Goal: Task Accomplishment & Management: Complete application form

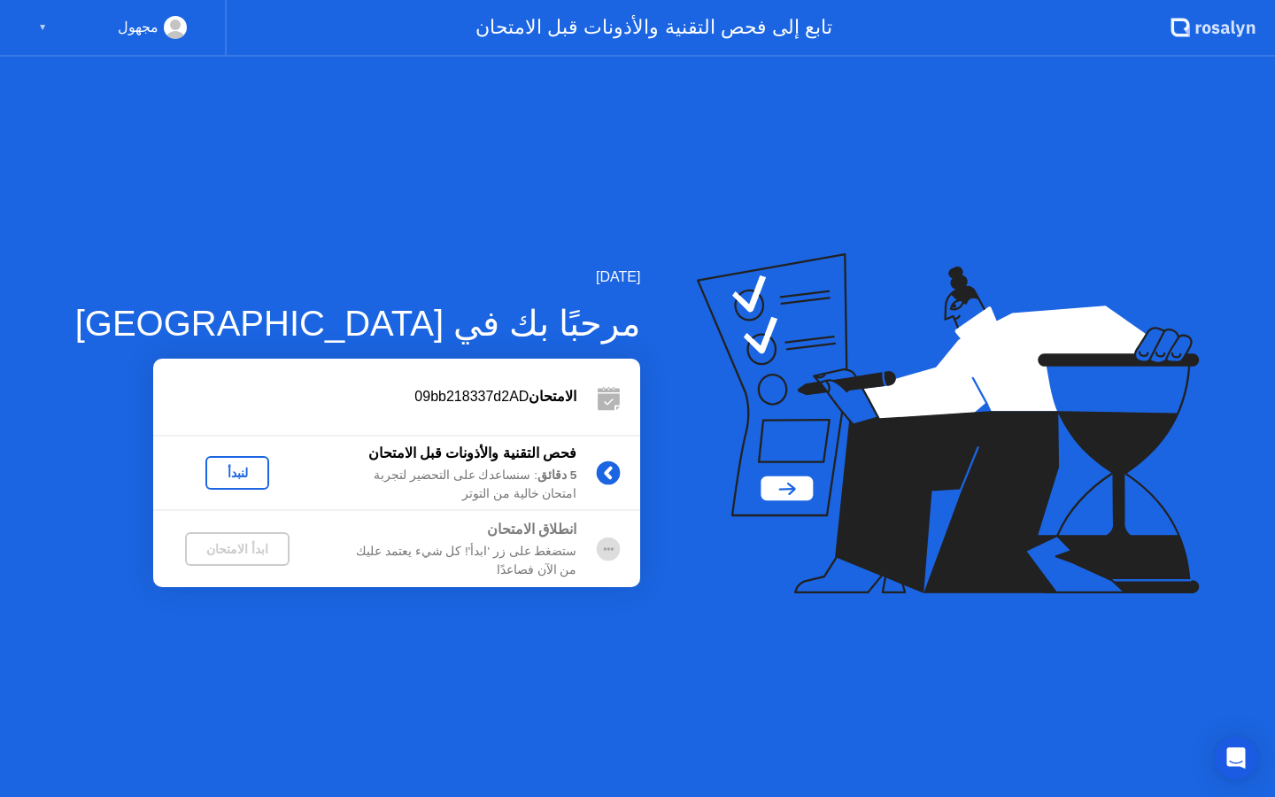
click at [213, 474] on div "لنبدأ" at bounding box center [238, 473] width 50 height 14
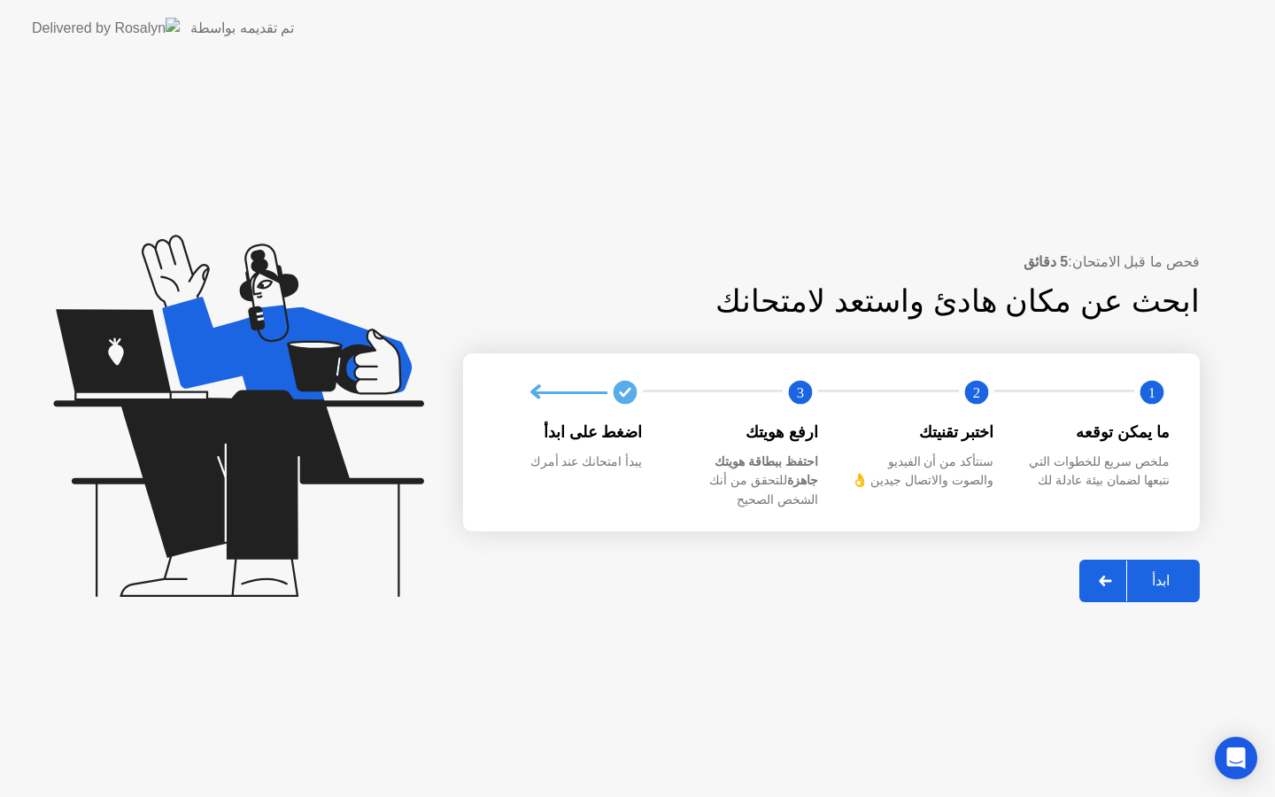
click at [1144, 574] on div "ابدأ" at bounding box center [1161, 580] width 67 height 17
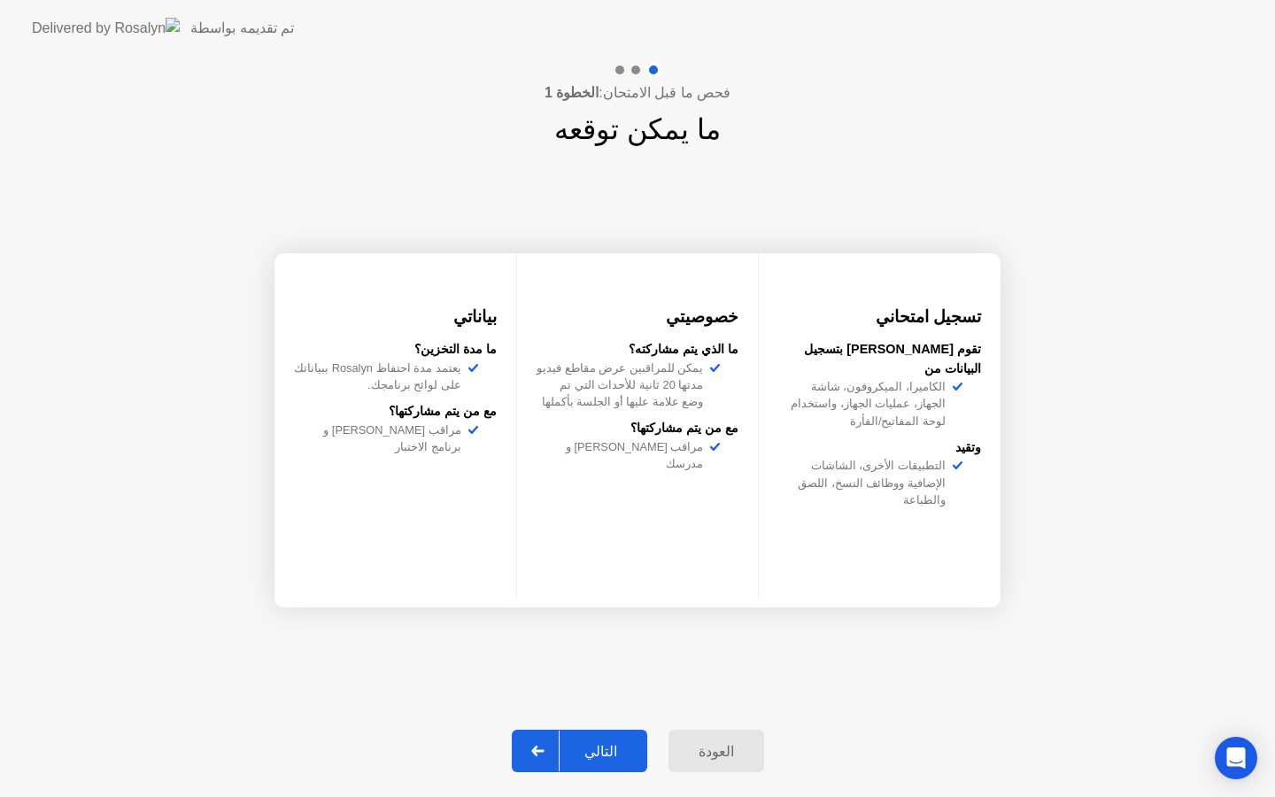
click at [601, 747] on div "التالي" at bounding box center [601, 751] width 82 height 17
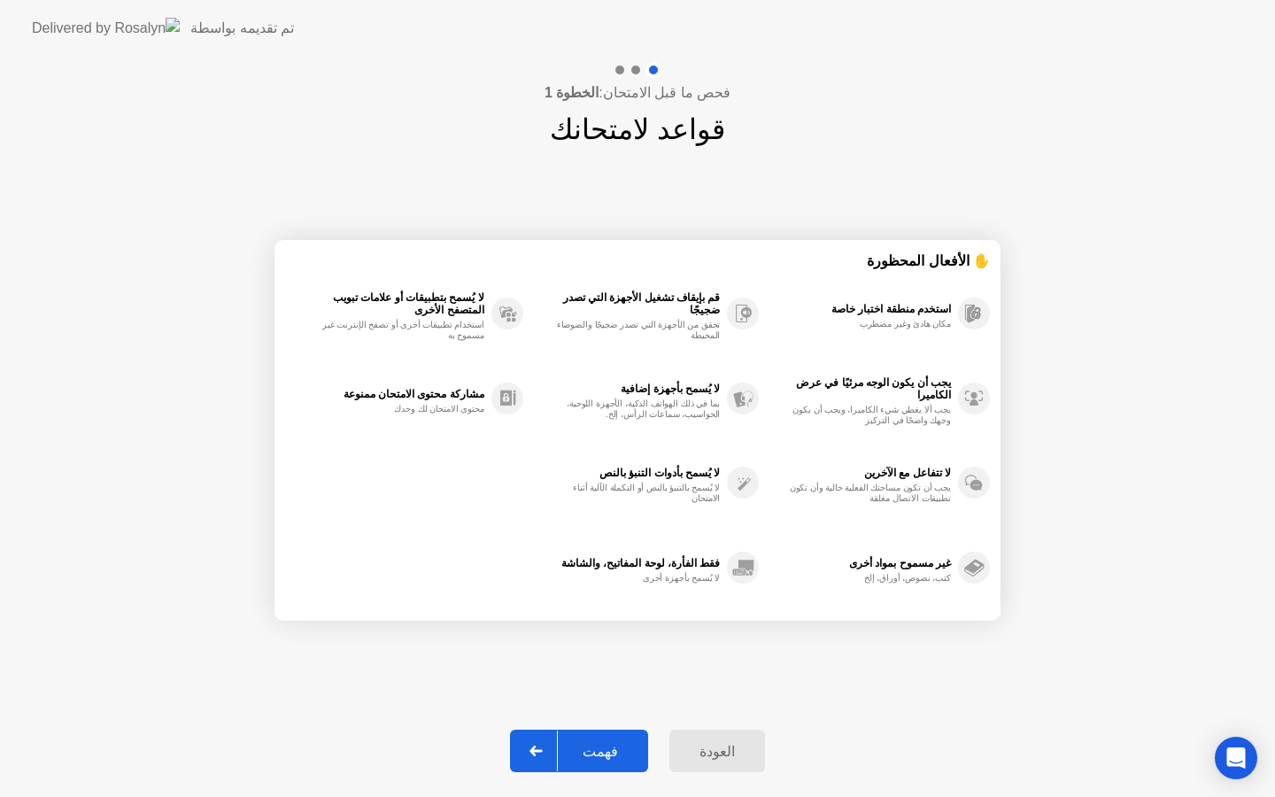
click at [605, 749] on div "فهمت" at bounding box center [600, 751] width 85 height 17
select select "**********"
select select "*******"
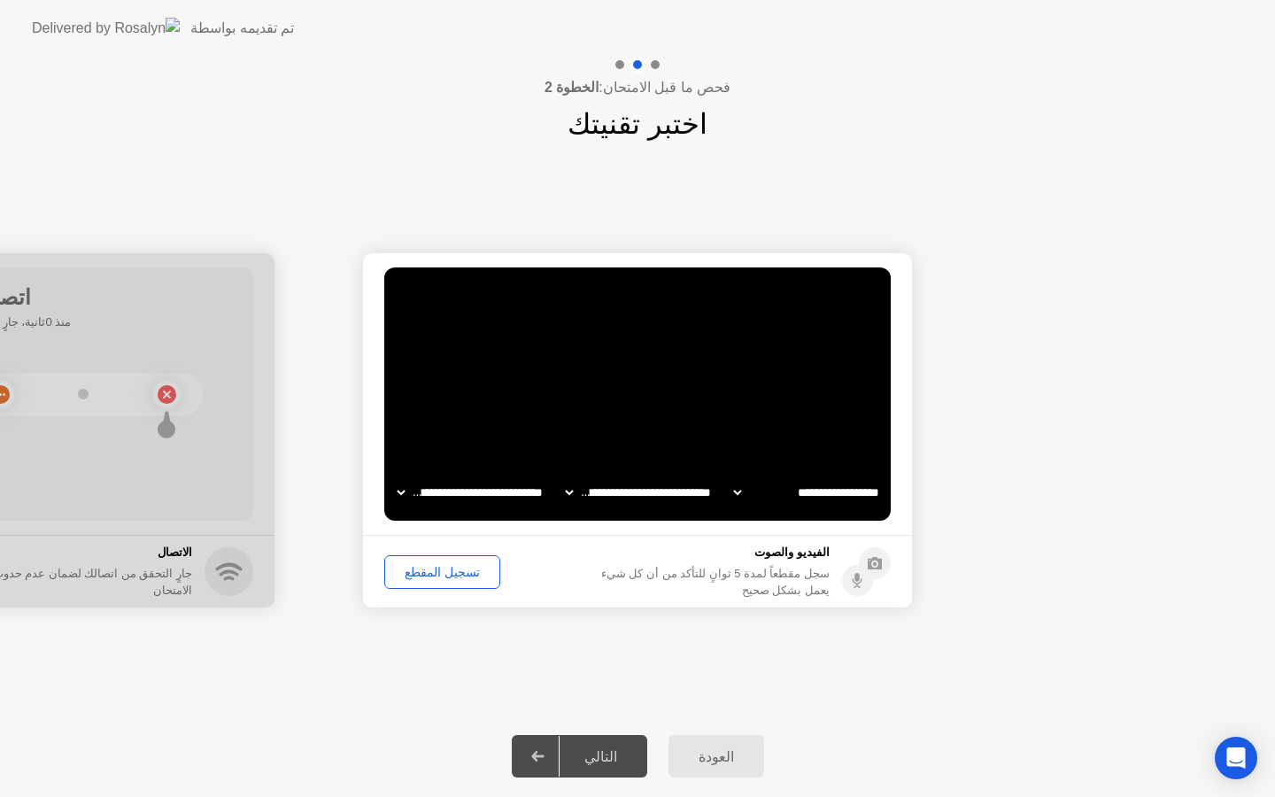
click at [429, 574] on div "تسجيل المقطع" at bounding box center [443, 572] width 104 height 14
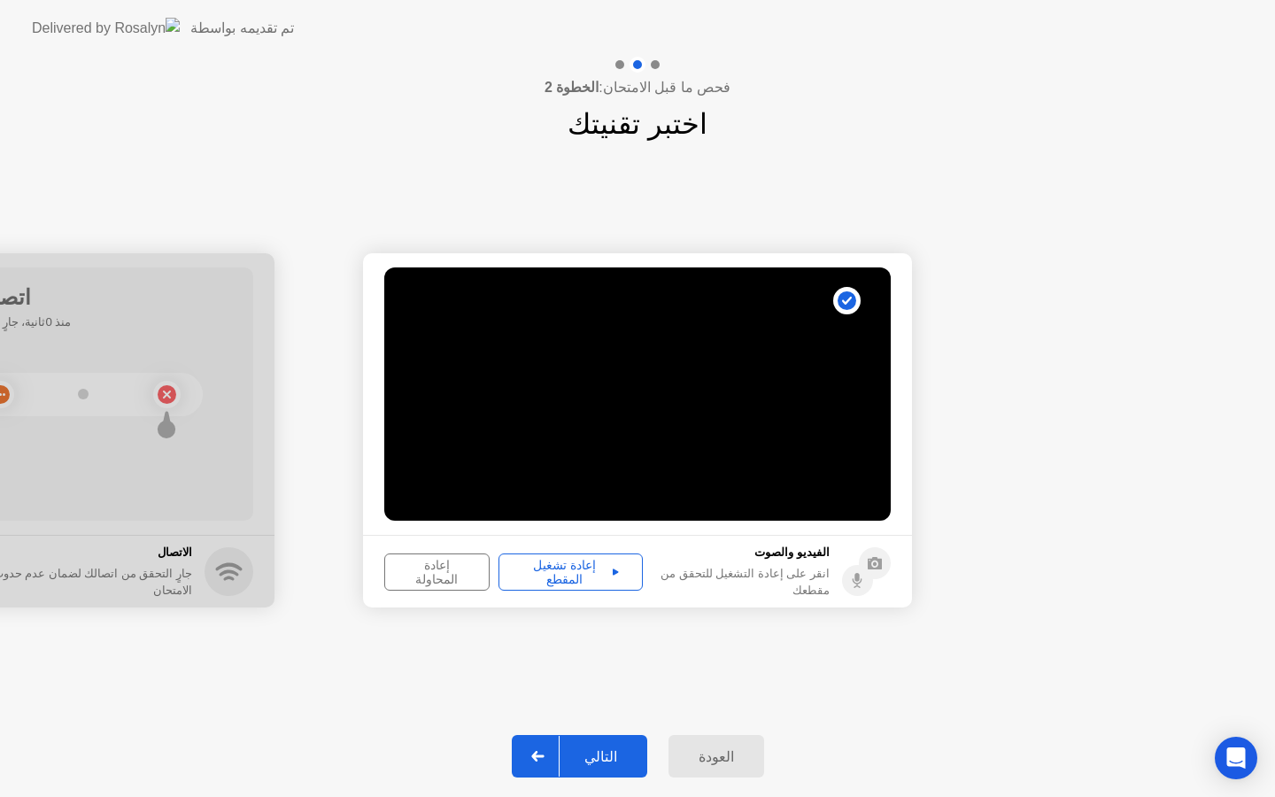
click at [559, 579] on div "إعادة تشغيل المقطع" at bounding box center [571, 572] width 132 height 28
click at [588, 756] on div "التالي" at bounding box center [601, 756] width 82 height 17
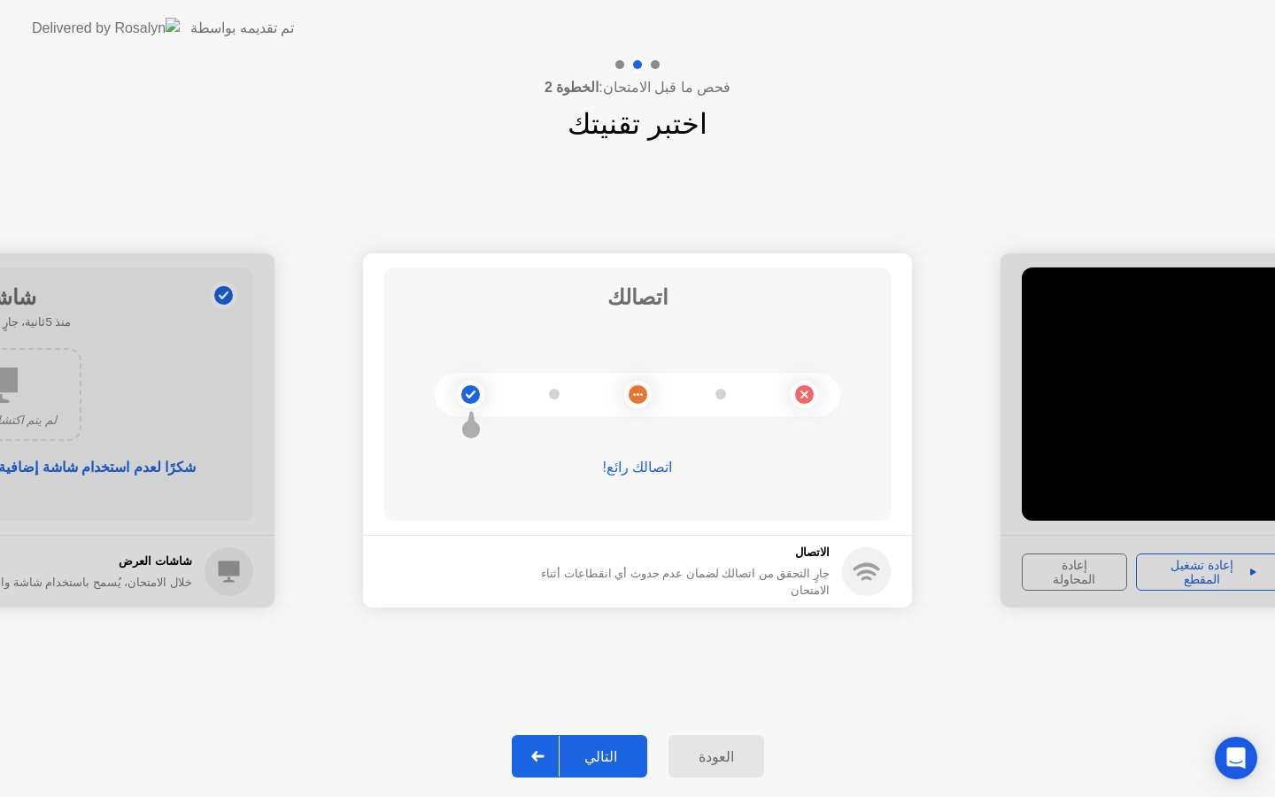
click at [589, 753] on div "التالي" at bounding box center [601, 756] width 82 height 17
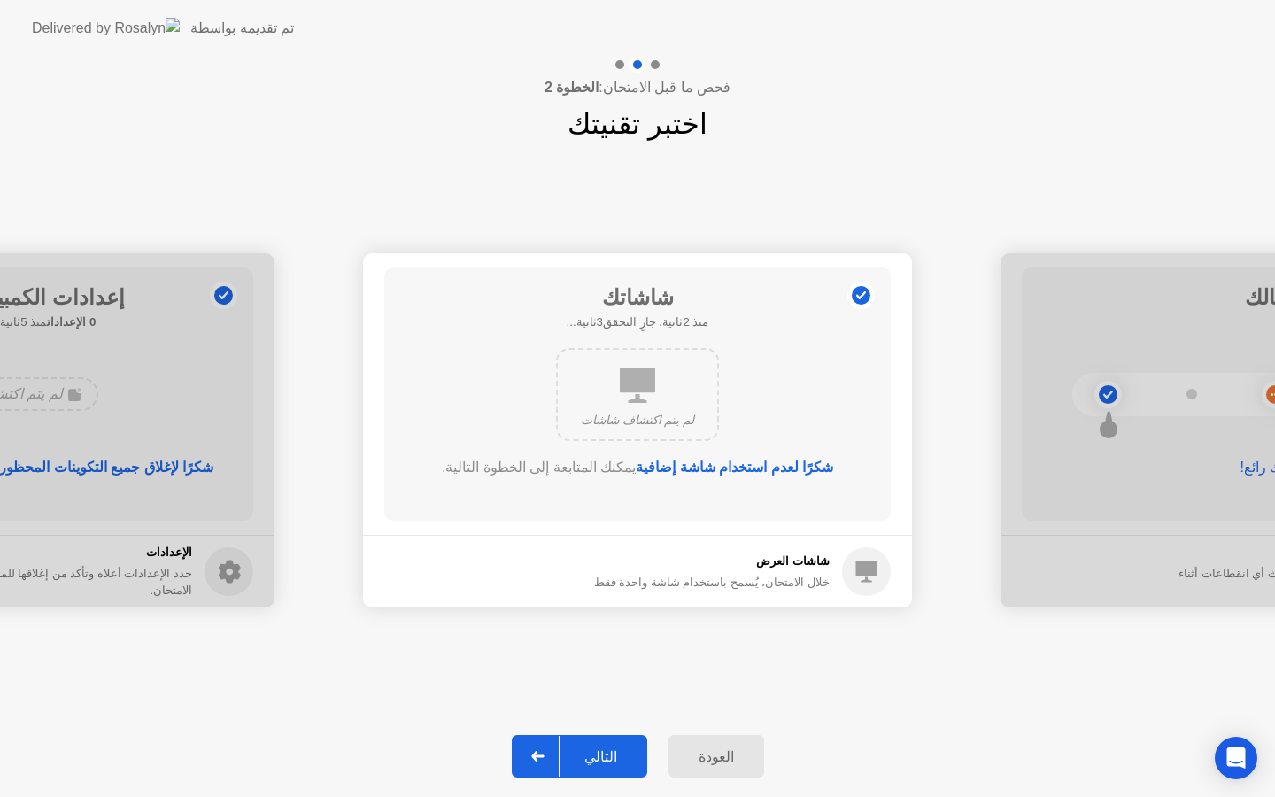
click at [589, 754] on div "التالي" at bounding box center [601, 756] width 82 height 17
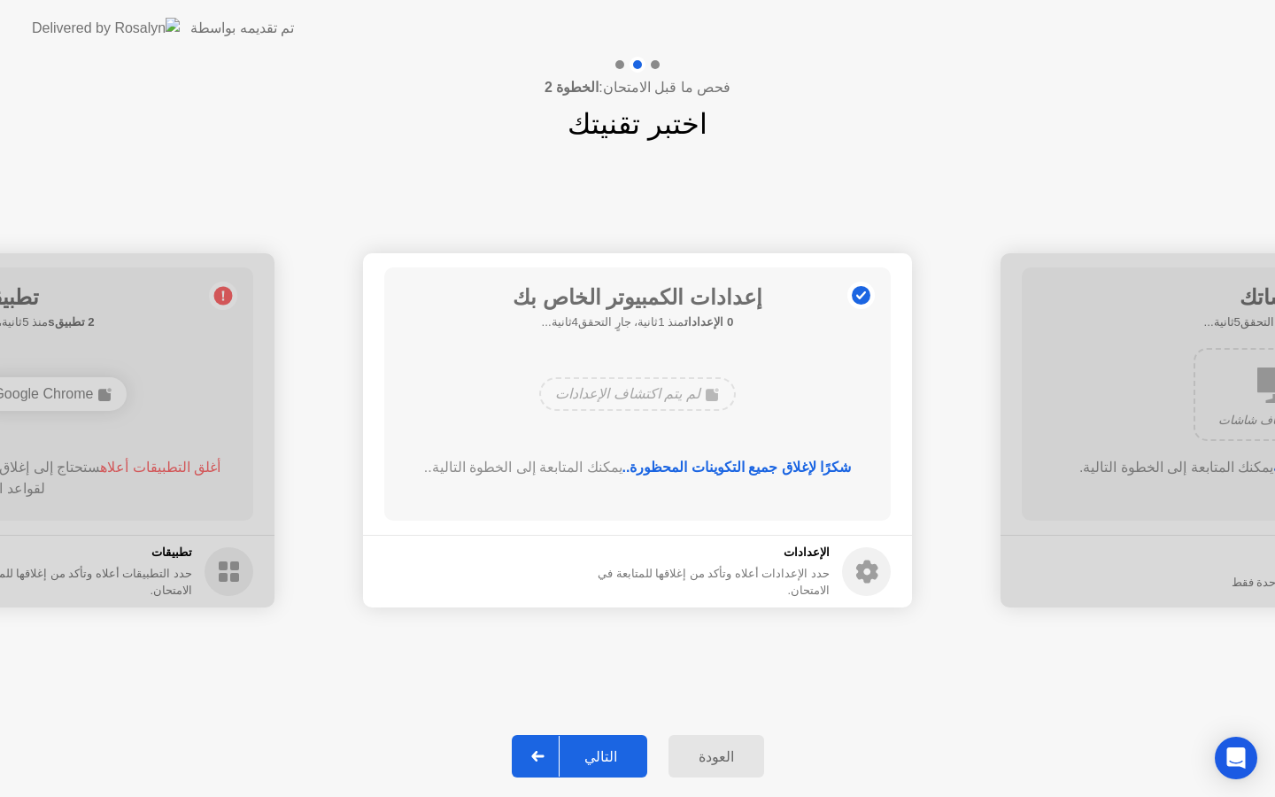
click at [589, 755] on div "التالي" at bounding box center [601, 756] width 82 height 17
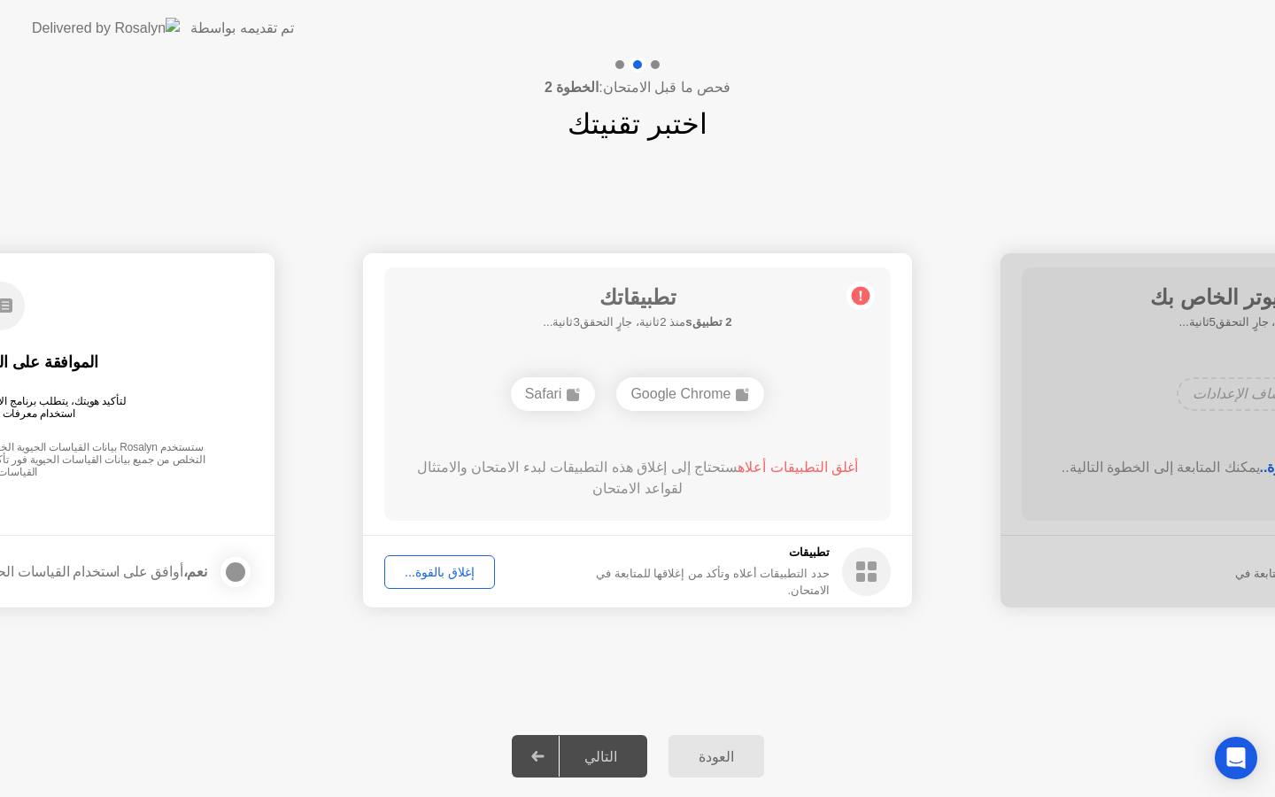
click at [589, 756] on div "التالي" at bounding box center [601, 756] width 82 height 17
click at [446, 572] on div "إغلاق بالقوة..." at bounding box center [440, 572] width 98 height 14
click at [452, 566] on div "إغلاق بالقوة..." at bounding box center [440, 572] width 98 height 14
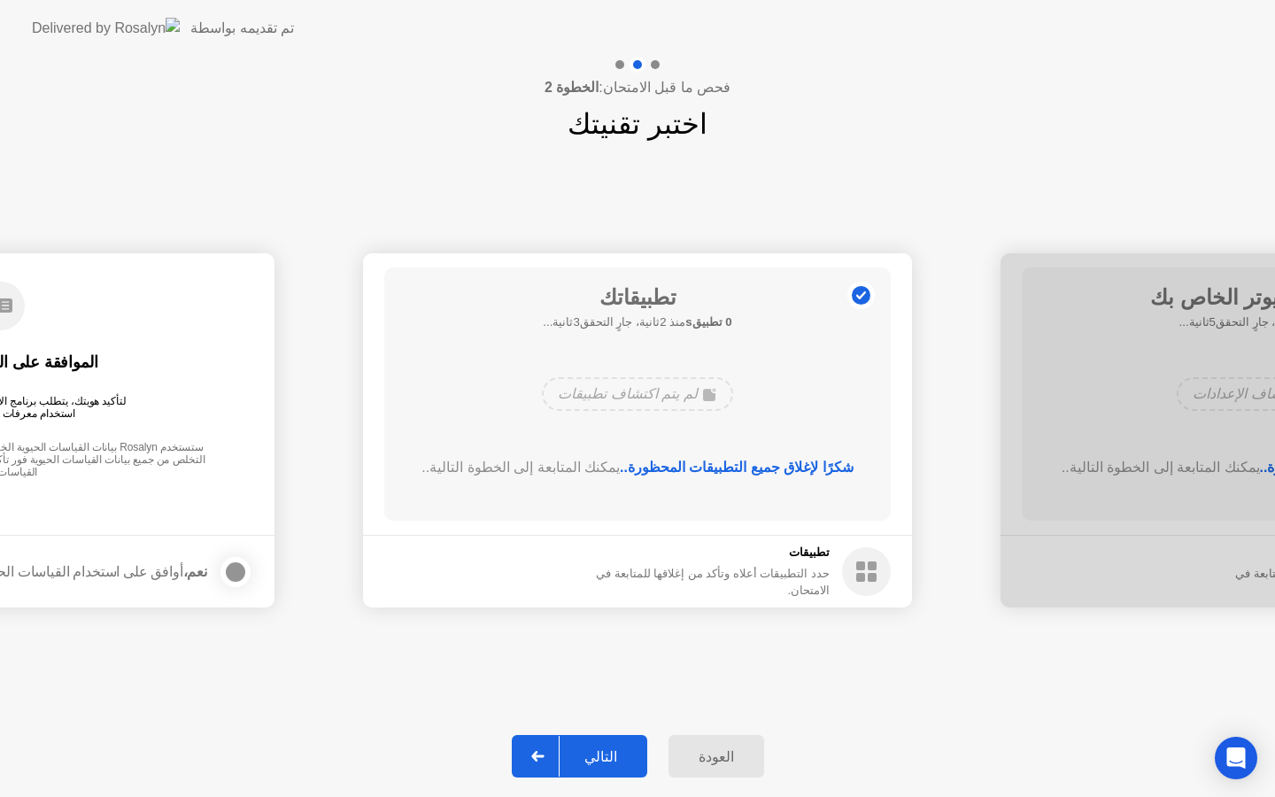
click at [594, 767] on button "التالي" at bounding box center [580, 756] width 136 height 43
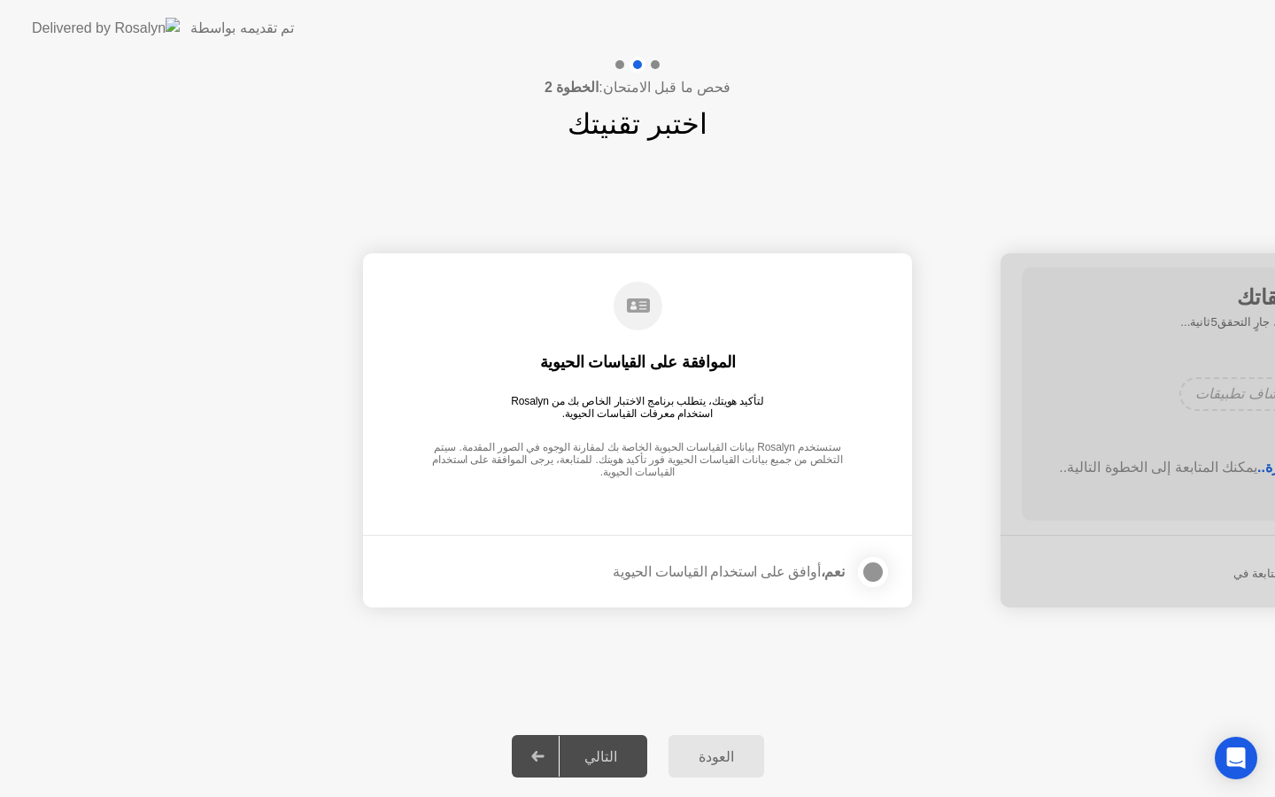
click at [848, 572] on label at bounding box center [868, 571] width 46 height 35
click at [599, 756] on div "التالي" at bounding box center [601, 756] width 82 height 17
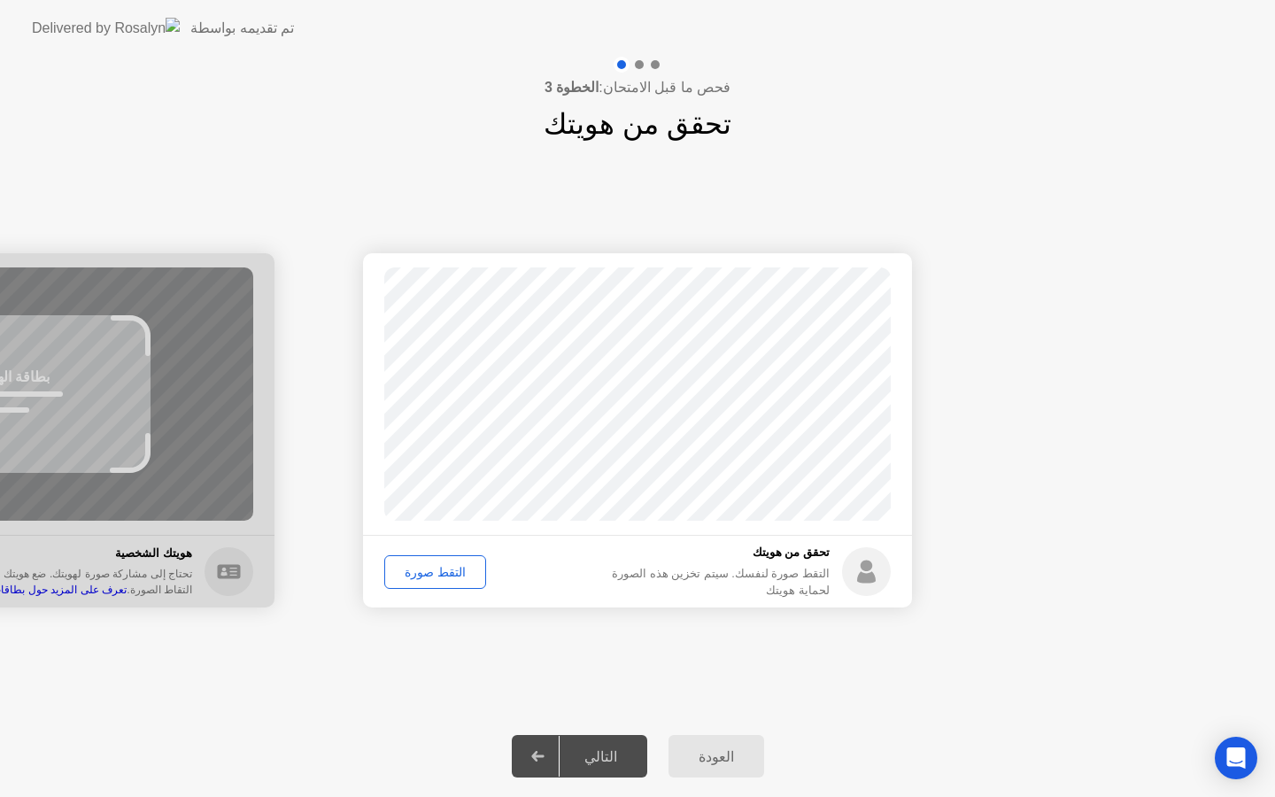
click at [418, 573] on div "التقط صورة" at bounding box center [435, 572] width 89 height 14
click at [607, 750] on div "التالي" at bounding box center [601, 756] width 82 height 17
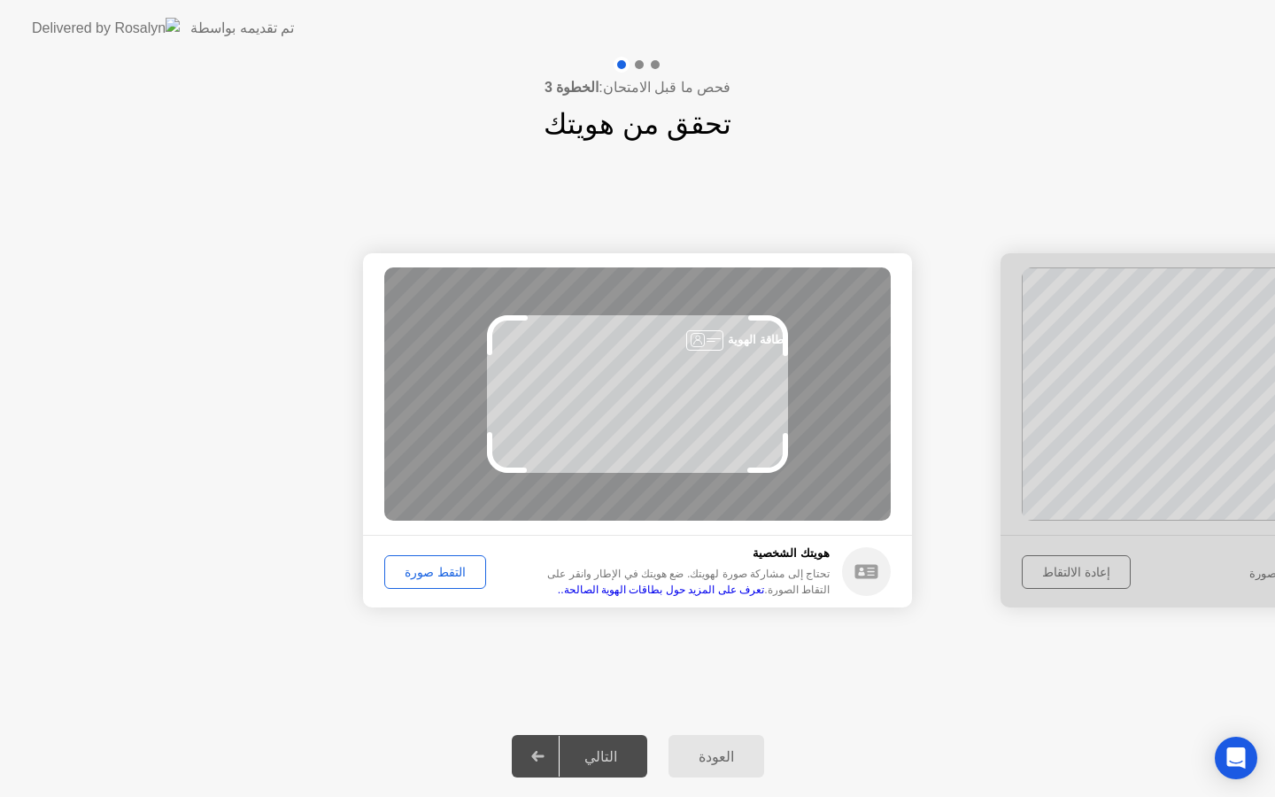
click at [430, 574] on div "التقط صورة" at bounding box center [435, 572] width 89 height 14
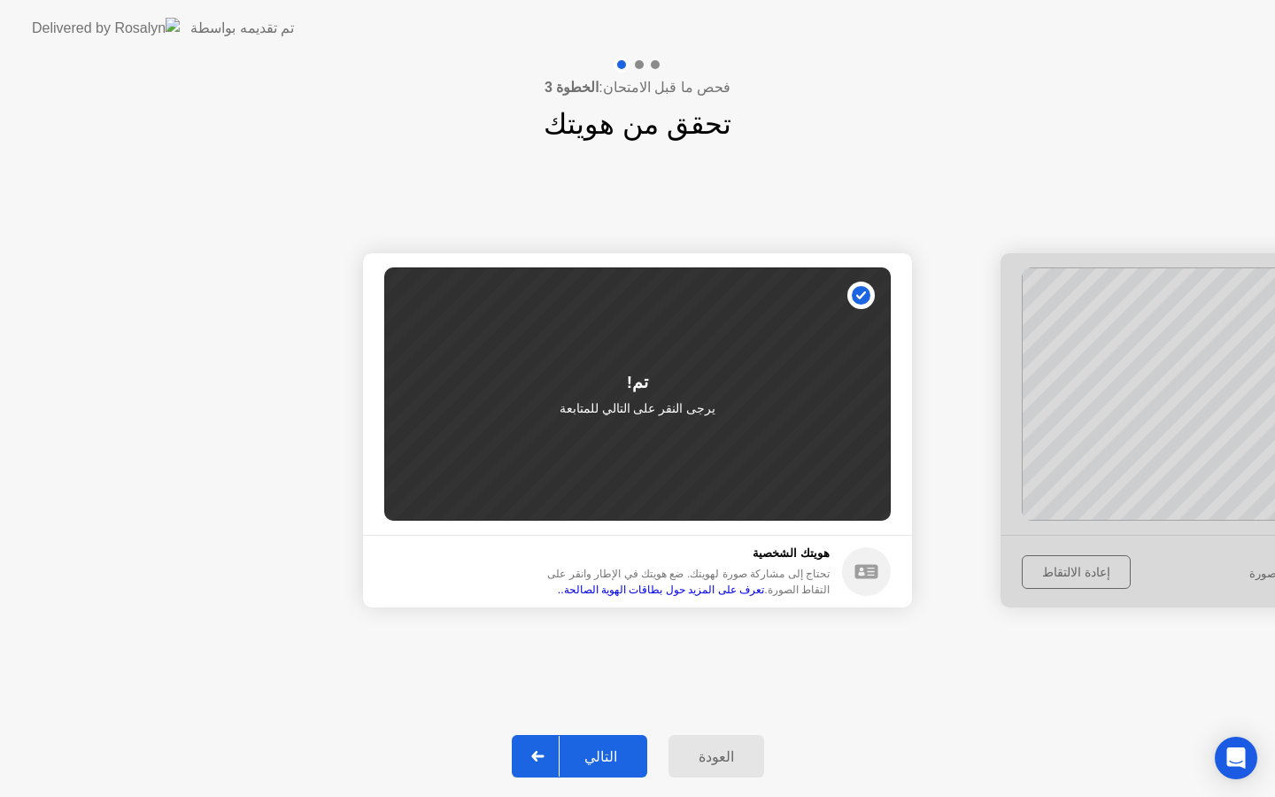
click at [595, 756] on div "التالي" at bounding box center [601, 756] width 82 height 17
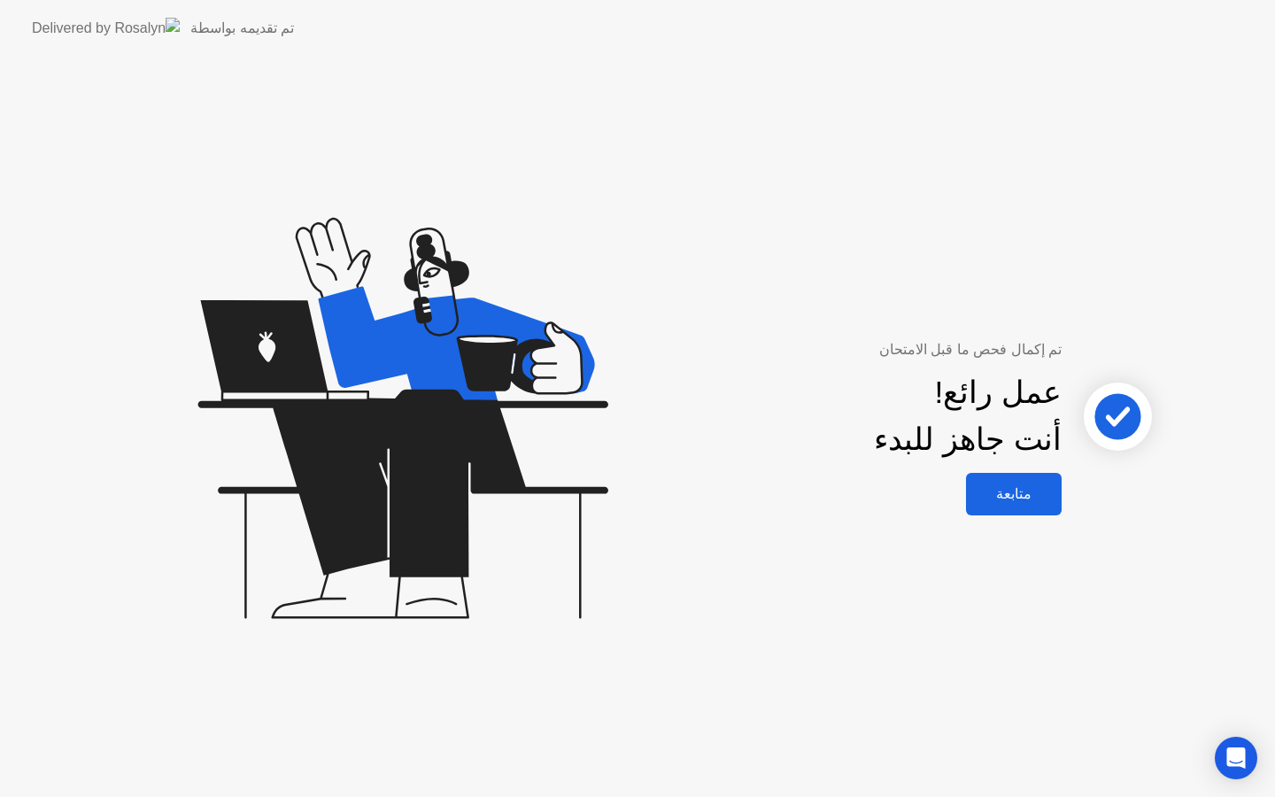
click at [1019, 502] on div "متابعة" at bounding box center [1014, 493] width 85 height 17
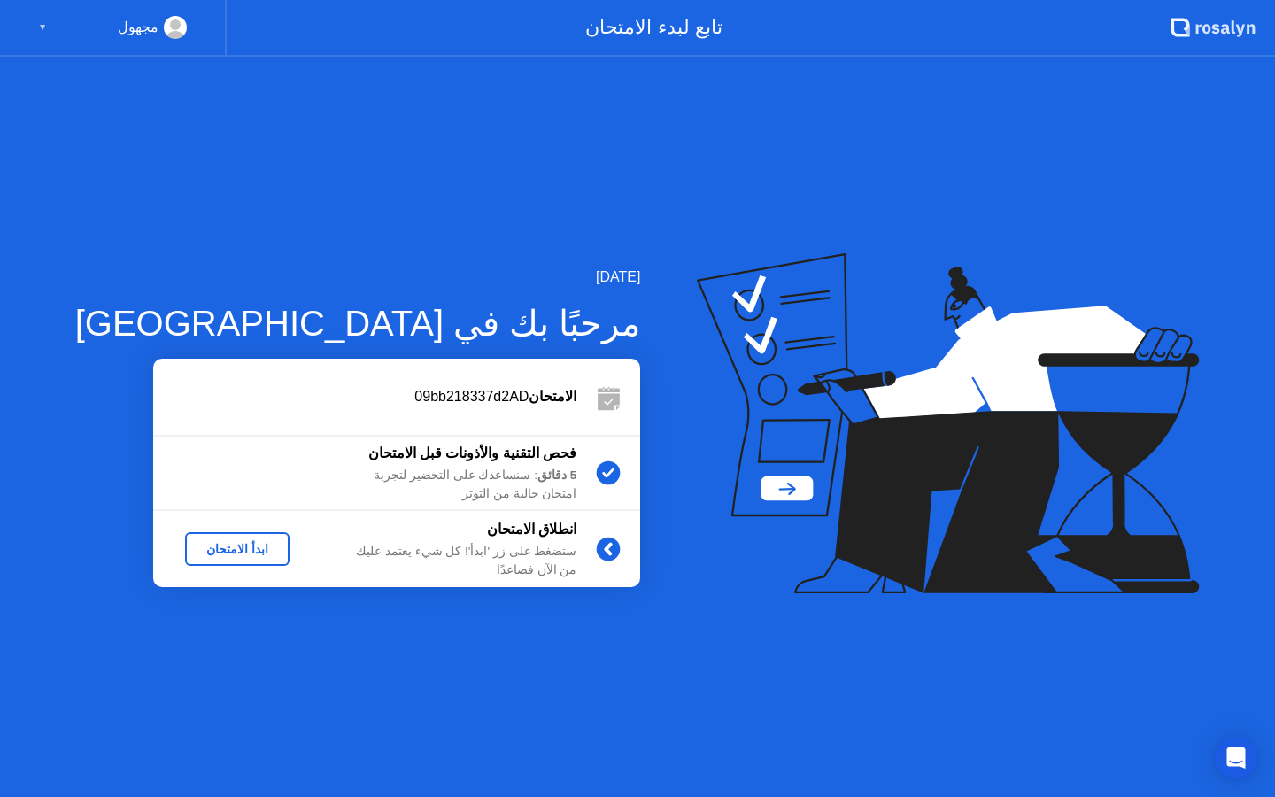
click at [217, 550] on div "ابدأ الامتحان" at bounding box center [237, 549] width 90 height 14
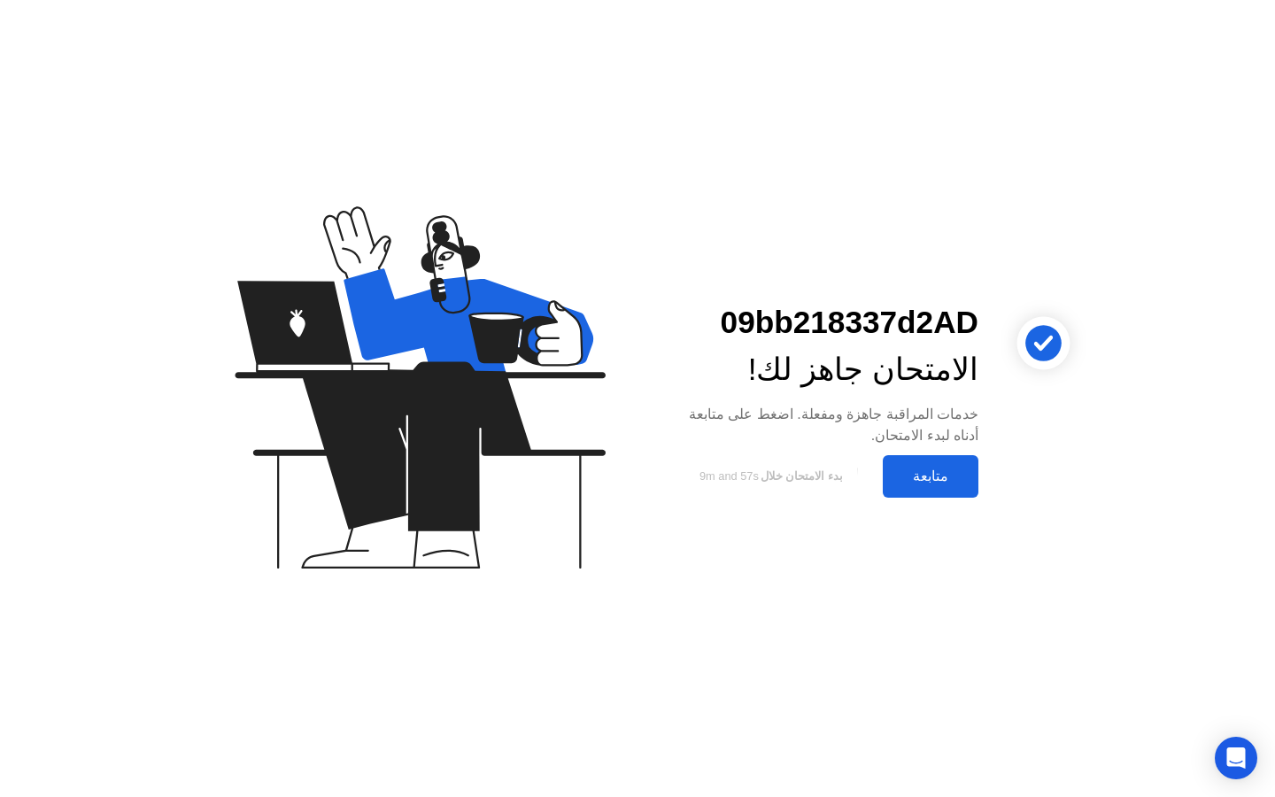
click at [934, 474] on div "متابعة" at bounding box center [930, 476] width 85 height 17
